Goal: Check status: Check status

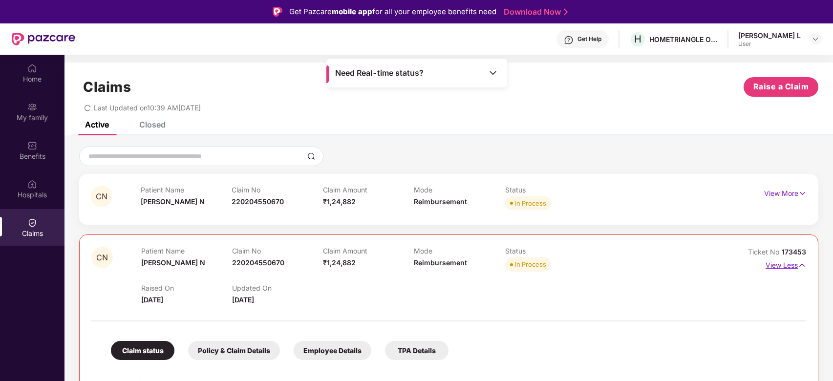
scroll to position [55, 0]
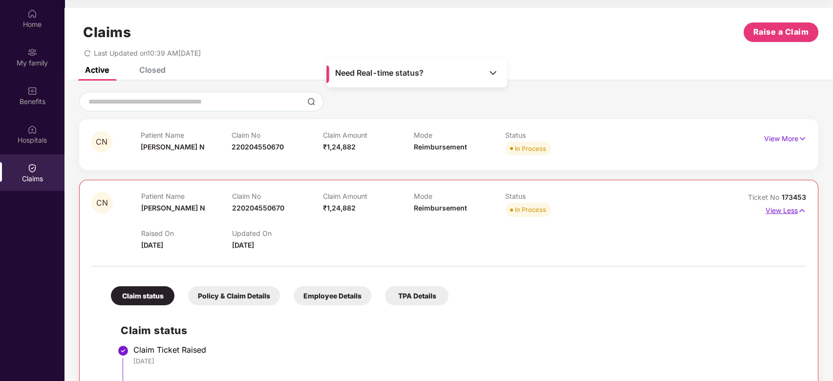
click at [783, 212] on p "View Less" at bounding box center [786, 209] width 41 height 13
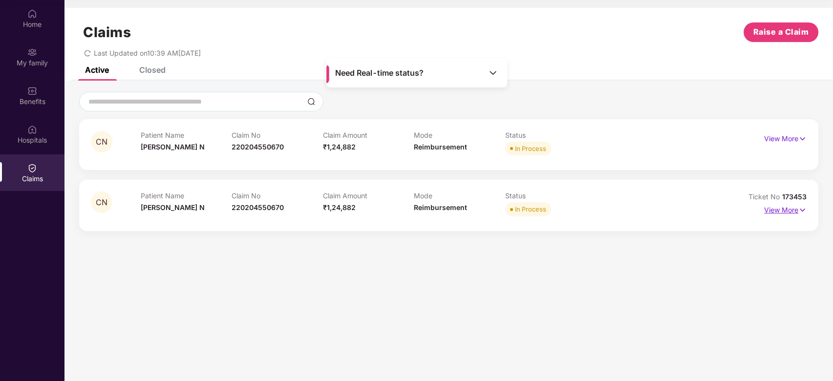
click at [774, 211] on p "View More" at bounding box center [785, 208] width 43 height 13
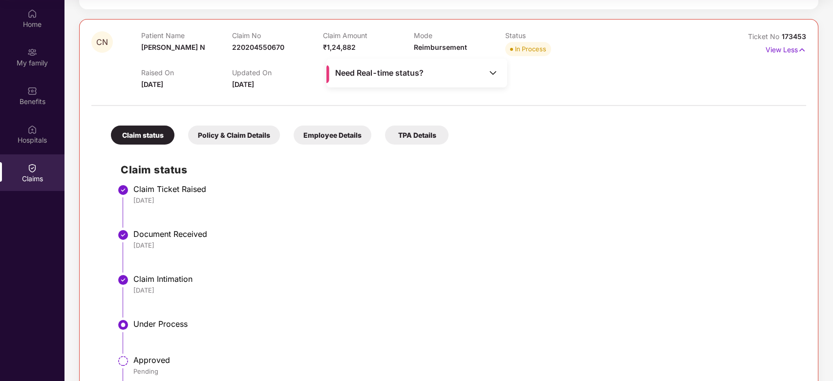
scroll to position [0, 0]
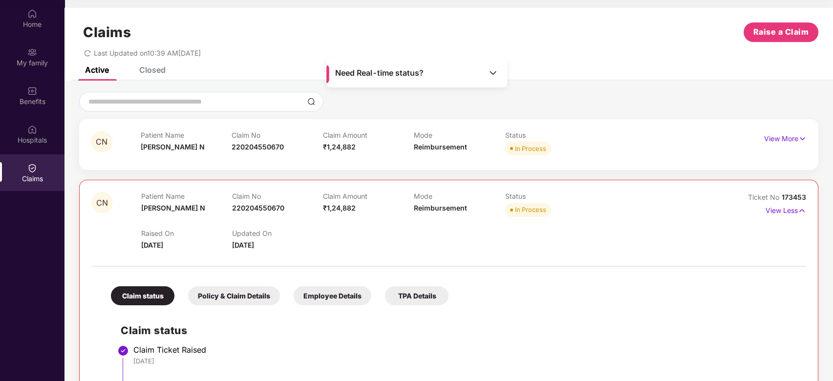
drag, startPoint x: 135, startPoint y: 138, endPoint x: 427, endPoint y: 250, distance: 312.0
click at [427, 250] on div "CN Patient Name [PERSON_NAME] N Claim No 220204550670 Claim Amount ₹1,24,882 Mo…" at bounding box center [448, 359] width 739 height 481
click at [427, 250] on div "Raised On [DATE] Updated On [DATE]" at bounding box center [414, 234] width 546 height 31
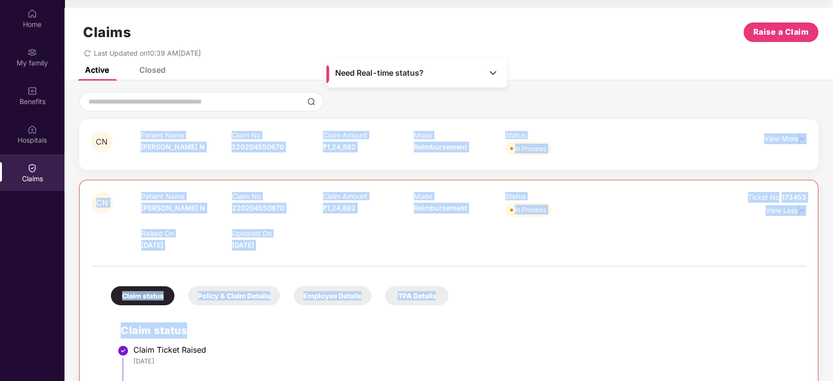
drag, startPoint x: 131, startPoint y: 124, endPoint x: 494, endPoint y: 279, distance: 394.5
click at [494, 279] on div "CN Patient Name [PERSON_NAME] N Claim No 220204550670 Claim Amount ₹1,24,882 Mo…" at bounding box center [448, 359] width 739 height 481
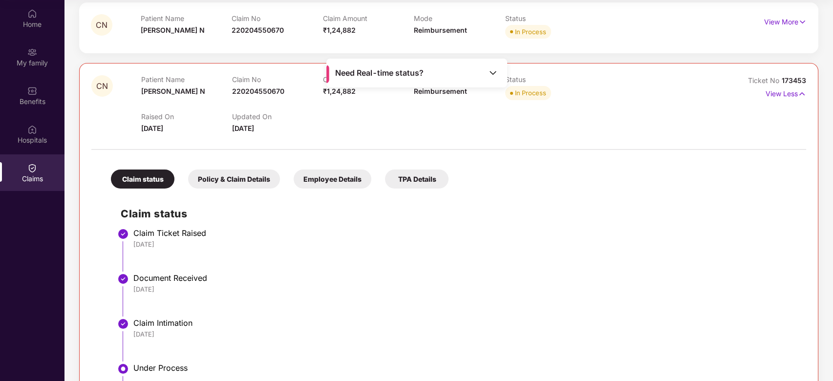
scroll to position [228, 0]
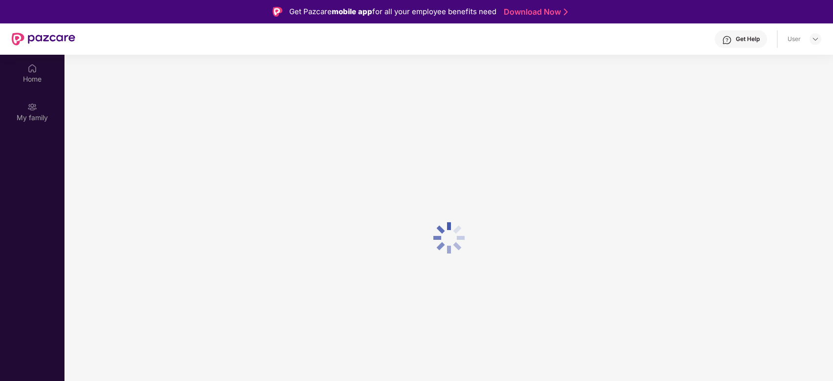
scroll to position [55, 0]
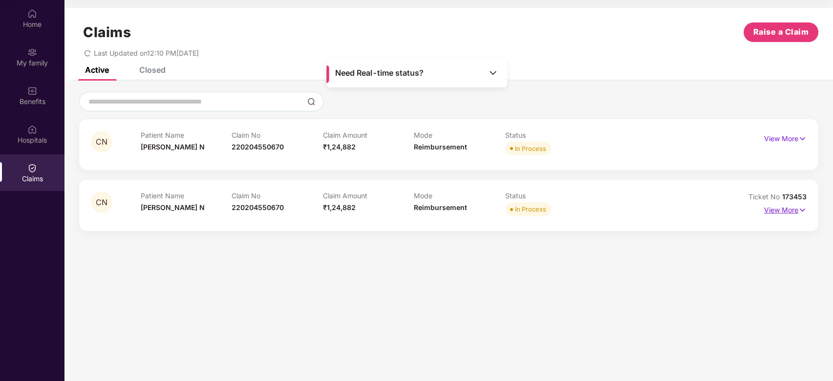
click at [784, 209] on p "View More" at bounding box center [785, 208] width 43 height 13
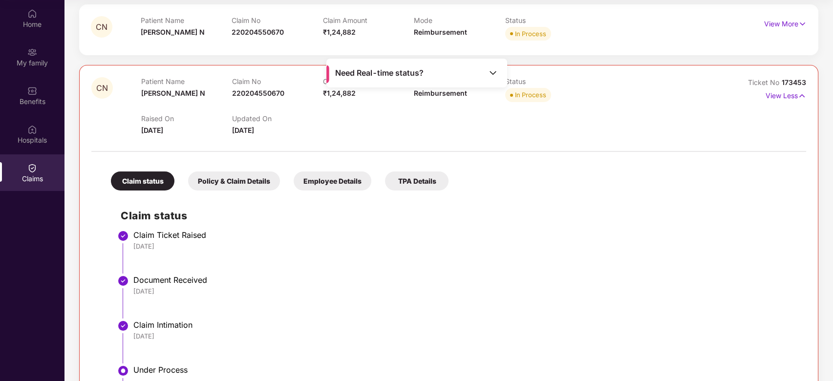
scroll to position [32, 0]
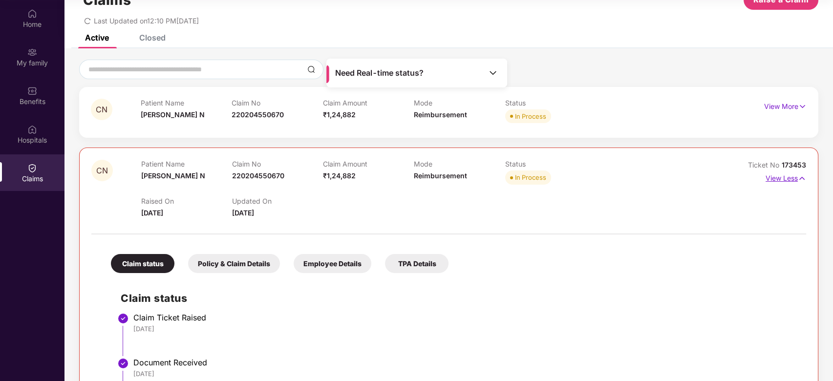
click at [790, 177] on p "View Less" at bounding box center [786, 177] width 41 height 13
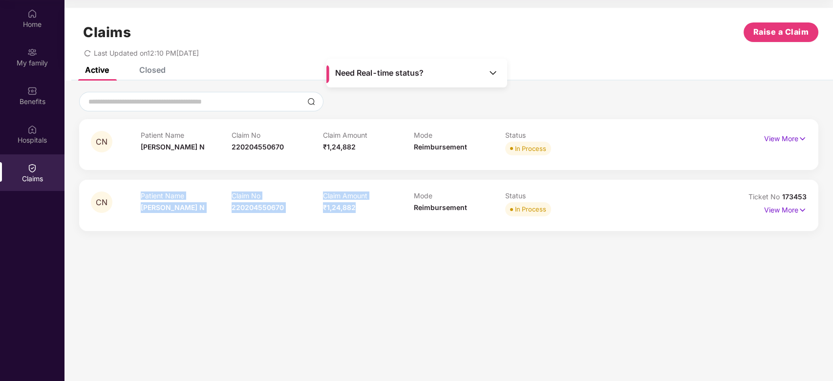
drag, startPoint x: 120, startPoint y: 197, endPoint x: 361, endPoint y: 203, distance: 241.5
click at [361, 203] on div "CN Patient Name Charvi N Claim No 220204550670 Claim Amount ₹1,24,882 Mode Reim…" at bounding box center [389, 205] width 597 height 27
click at [361, 203] on div "Claim Amount ₹1,24,882" at bounding box center [368, 205] width 91 height 27
drag, startPoint x: 134, startPoint y: 195, endPoint x: 476, endPoint y: 212, distance: 341.5
click at [475, 212] on div "CN Patient Name Charvi N Claim No 220204550670 Claim Amount ₹1,24,882 Mode Reim…" at bounding box center [389, 205] width 597 height 27
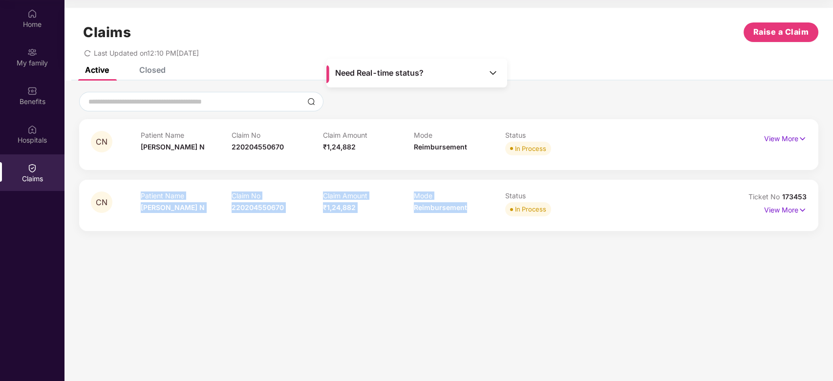
click at [476, 212] on div "Mode Reimbursement" at bounding box center [459, 205] width 91 height 27
drag, startPoint x: 131, startPoint y: 195, endPoint x: 372, endPoint y: 199, distance: 241.5
click at [372, 199] on div "CN Patient Name Charvi N Claim No 220204550670 Claim Amount ₹1,24,882 Mode Reim…" at bounding box center [389, 205] width 597 height 27
click at [372, 199] on p "Claim Amount" at bounding box center [368, 196] width 91 height 8
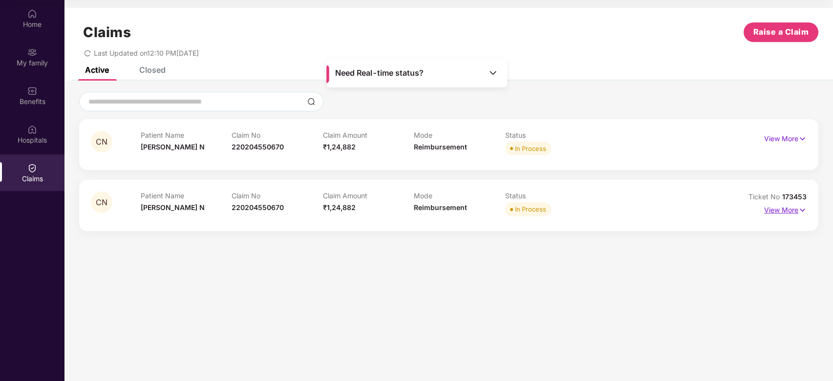
click at [785, 209] on p "View More" at bounding box center [785, 208] width 43 height 13
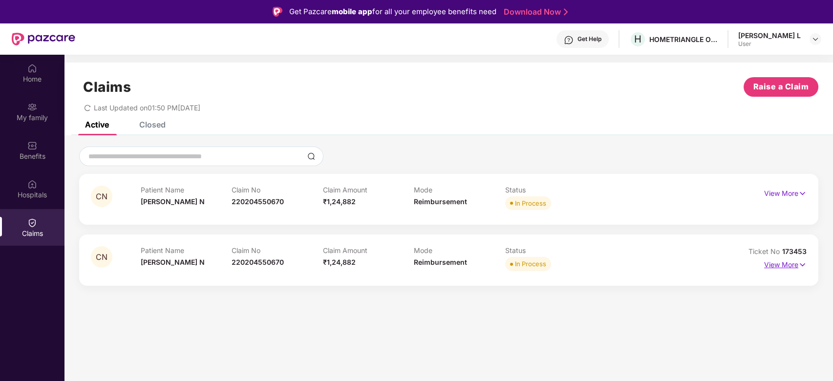
click at [782, 266] on p "View More" at bounding box center [785, 263] width 43 height 13
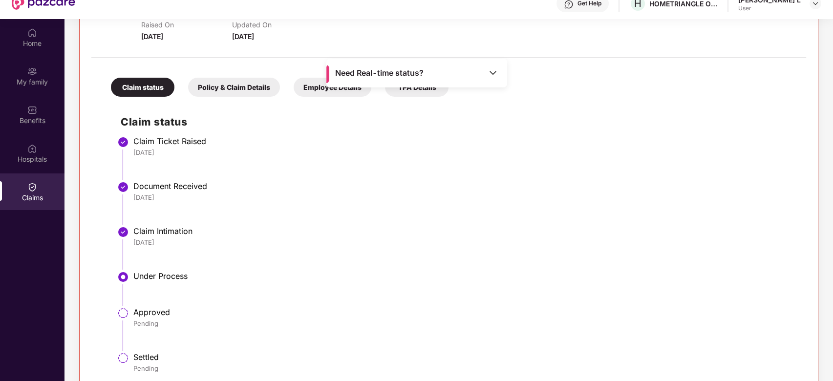
scroll to position [55, 0]
